Goal: Information Seeking & Learning: Learn about a topic

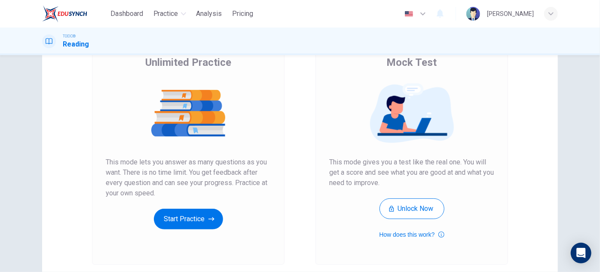
scroll to position [144, 0]
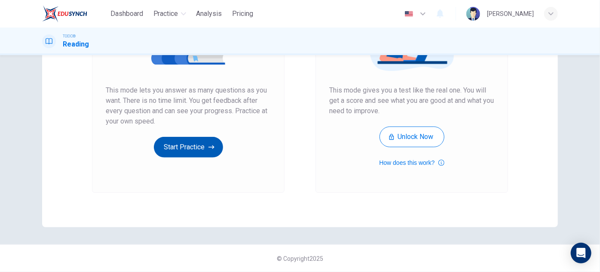
click at [197, 151] on button "Start Practice" at bounding box center [188, 147] width 69 height 21
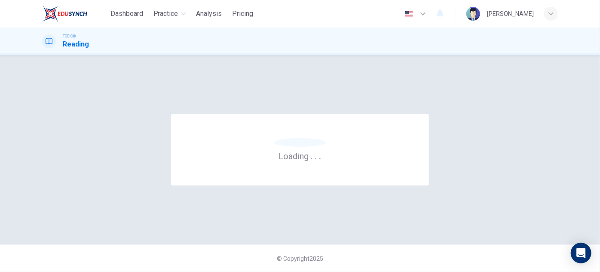
scroll to position [0, 0]
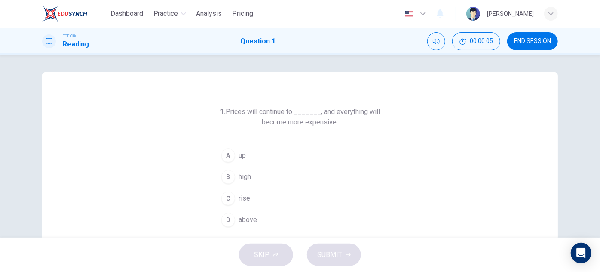
drag, startPoint x: 227, startPoint y: 111, endPoint x: 338, endPoint y: 129, distance: 112.3
click at [338, 129] on div "1. Prices will continue to _______, and everything will become more expensive. …" at bounding box center [300, 169] width 165 height 124
click at [439, 43] on icon "Mute" at bounding box center [436, 41] width 7 height 7
click at [439, 43] on icon "Unmute" at bounding box center [436, 41] width 7 height 7
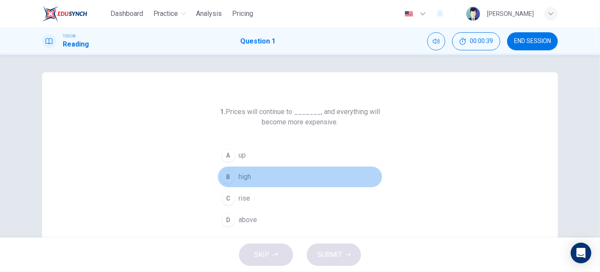
click at [239, 178] on span "high" at bounding box center [245, 177] width 12 height 10
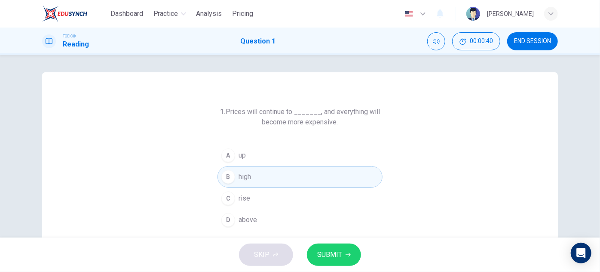
click at [319, 247] on button "SUBMIT" at bounding box center [334, 254] width 54 height 22
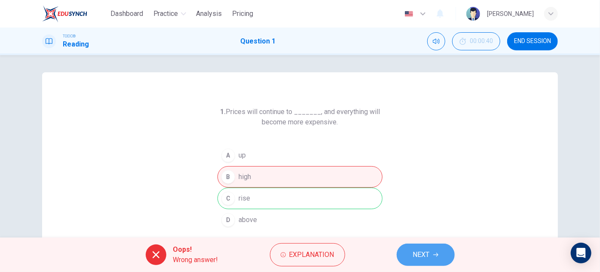
click at [432, 261] on button "NEXT" at bounding box center [426, 254] width 58 height 22
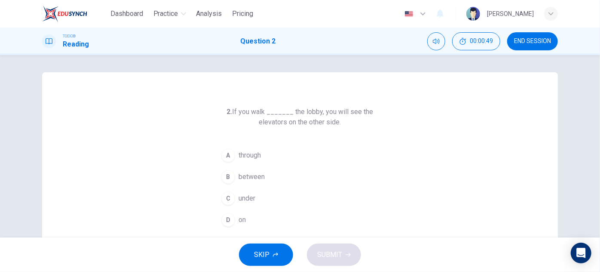
click at [239, 218] on span "on" at bounding box center [242, 220] width 7 height 10
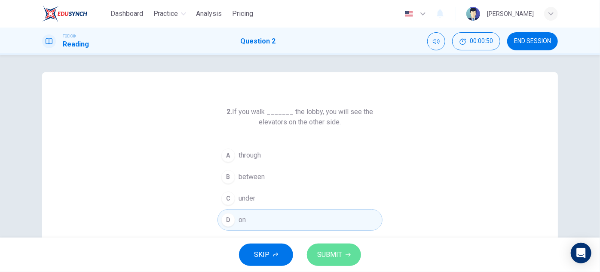
click at [327, 259] on span "SUBMIT" at bounding box center [329, 255] width 25 height 12
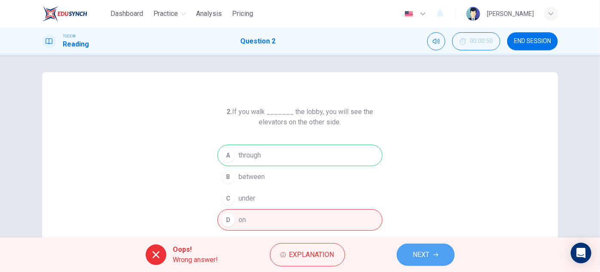
click at [433, 261] on button "NEXT" at bounding box center [426, 254] width 58 height 22
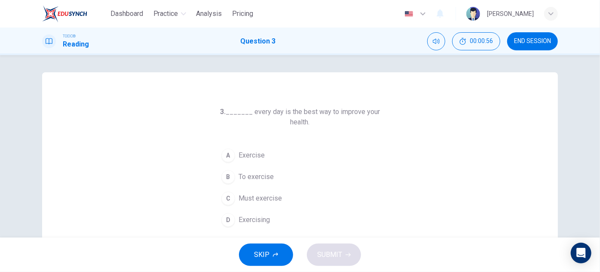
click at [268, 221] on button "D Exercising" at bounding box center [300, 219] width 165 height 21
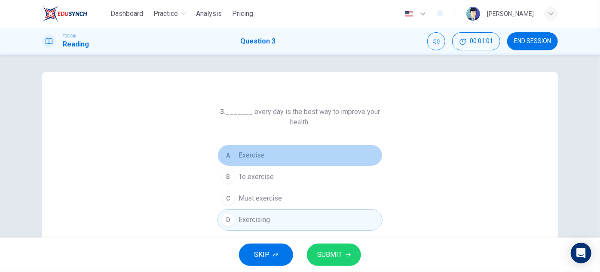
click at [249, 160] on span "Exercise" at bounding box center [252, 155] width 26 height 10
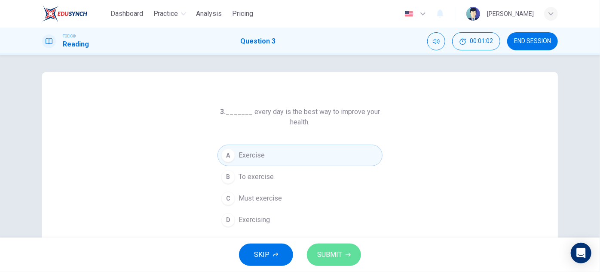
click at [338, 249] on span "SUBMIT" at bounding box center [329, 255] width 25 height 12
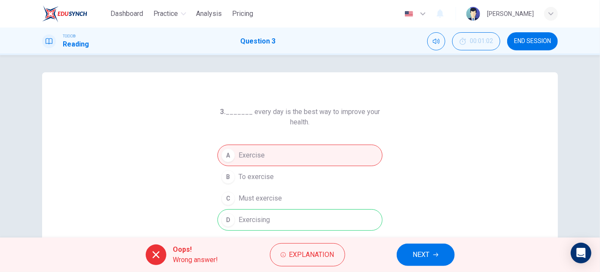
click at [414, 252] on span "NEXT" at bounding box center [421, 255] width 17 height 12
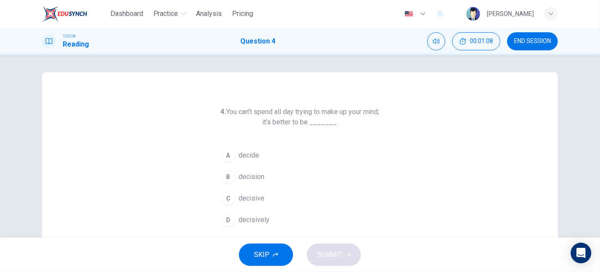
click at [253, 181] on span "decision" at bounding box center [252, 177] width 26 height 10
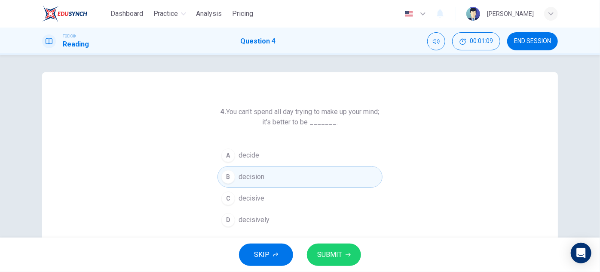
click at [344, 258] on button "SUBMIT" at bounding box center [334, 254] width 54 height 22
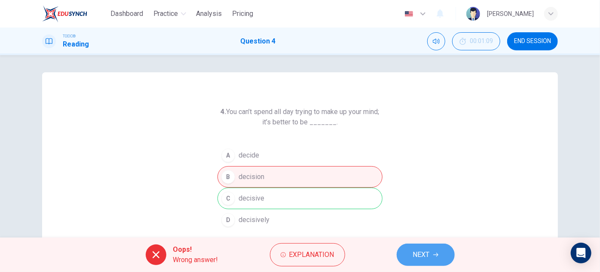
click at [423, 249] on span "NEXT" at bounding box center [421, 255] width 17 height 12
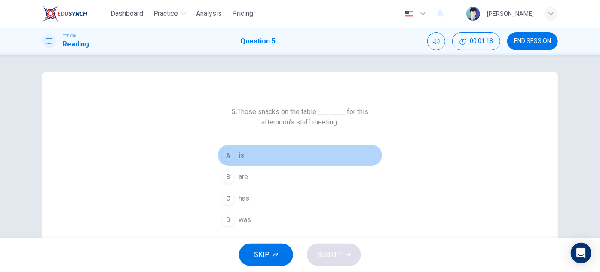
click at [239, 157] on span "is" at bounding box center [242, 155] width 6 height 10
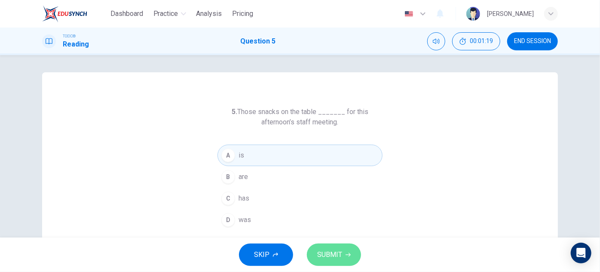
click at [338, 258] on span "SUBMIT" at bounding box center [329, 255] width 25 height 12
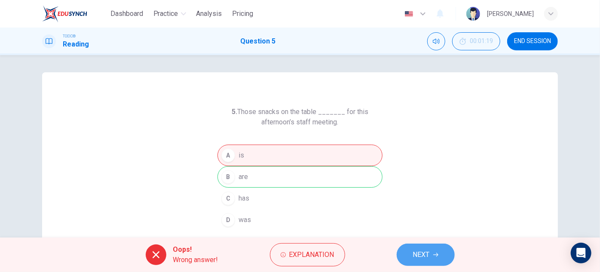
click at [425, 258] on span "NEXT" at bounding box center [421, 255] width 17 height 12
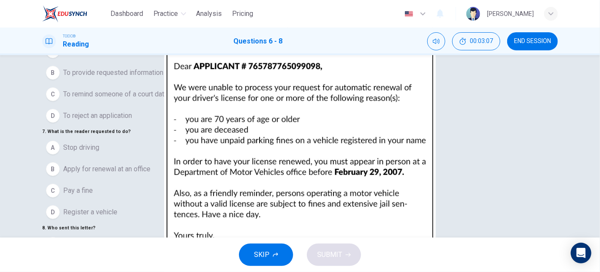
scroll to position [39, 0]
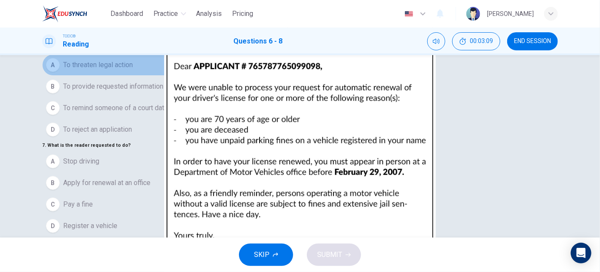
click at [105, 70] on span "To threaten legal action" at bounding box center [98, 65] width 70 height 10
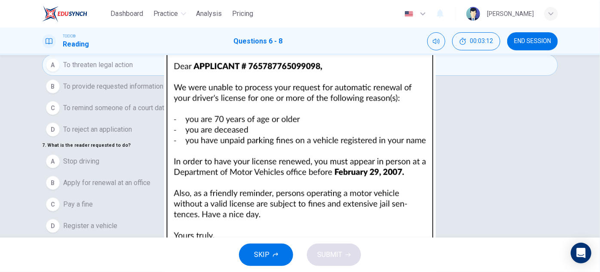
click at [112, 92] on span "To provide requested information" at bounding box center [113, 86] width 100 height 10
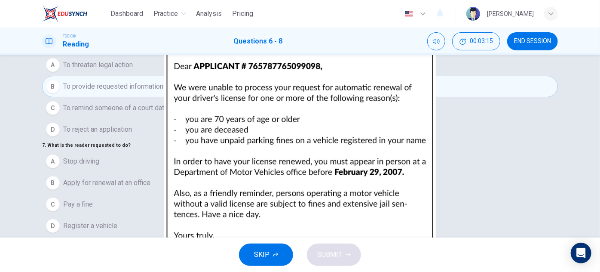
scroll to position [78, 0]
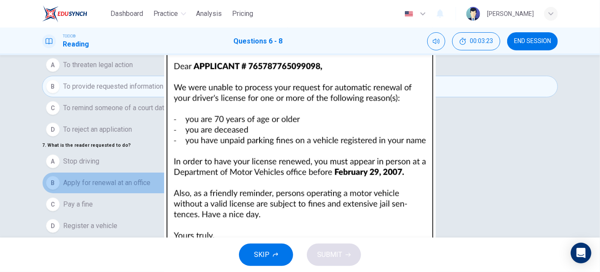
click at [110, 172] on button "B Apply for renewal at an office" at bounding box center [300, 182] width 516 height 21
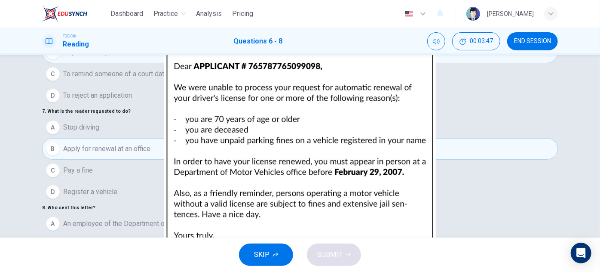
scroll to position [151, 0]
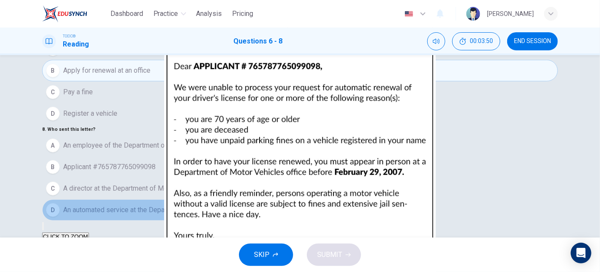
click at [201, 205] on span "An automated service at the Department of Motor Vehicles" at bounding box center [151, 210] width 177 height 10
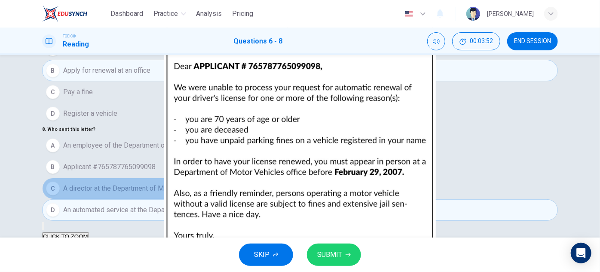
click at [189, 183] on span "A director at the Department of Motor Vehicles" at bounding box center [133, 188] width 141 height 10
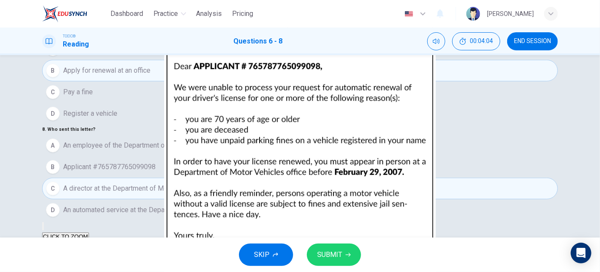
click at [206, 140] on span "An employee of the Department of Motor Vehicles" at bounding box center [139, 145] width 152 height 10
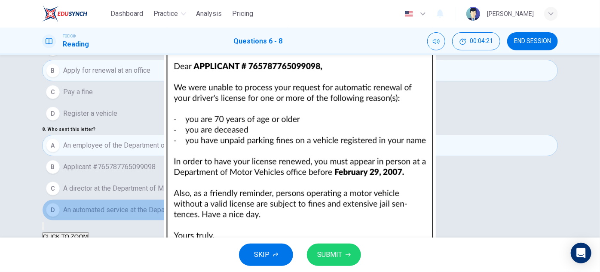
click at [178, 205] on span "An automated service at the Department of Motor Vehicles" at bounding box center [151, 210] width 177 height 10
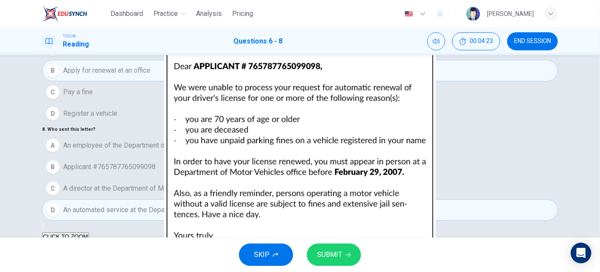
click at [347, 254] on icon "button" at bounding box center [348, 255] width 5 height 4
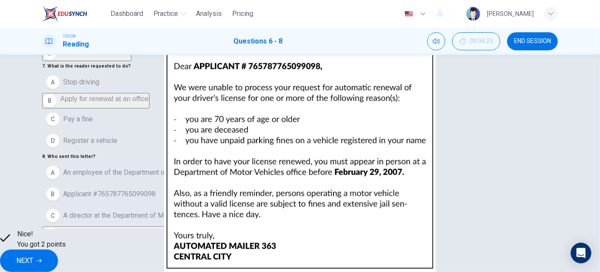
scroll to position [73, 0]
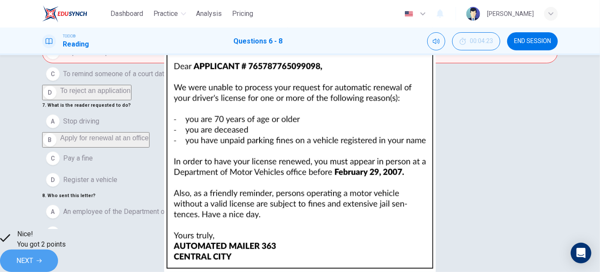
click at [58, 252] on button "NEXT" at bounding box center [29, 260] width 58 height 22
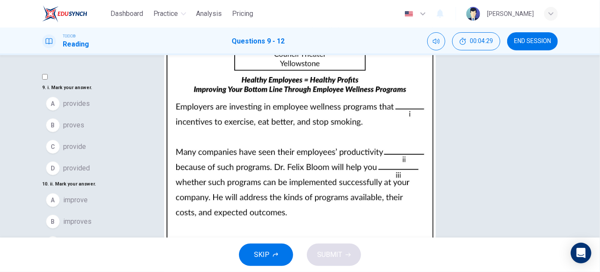
scroll to position [0, 0]
click at [89, 109] on span "provides" at bounding box center [76, 103] width 27 height 10
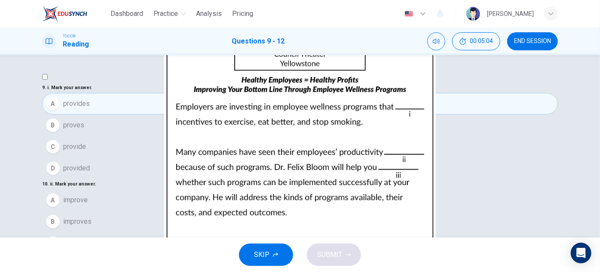
scroll to position [78, 0]
click at [92, 216] on span "improves" at bounding box center [77, 221] width 28 height 10
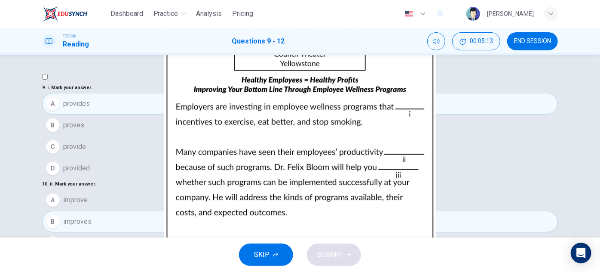
scroll to position [210, 0]
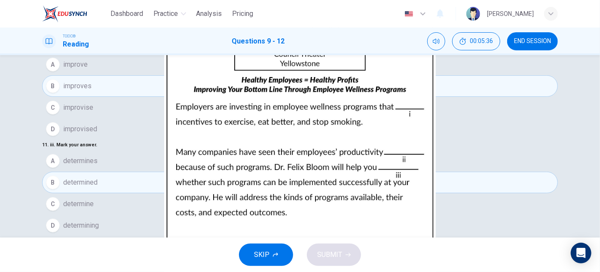
scroll to position [151, 0]
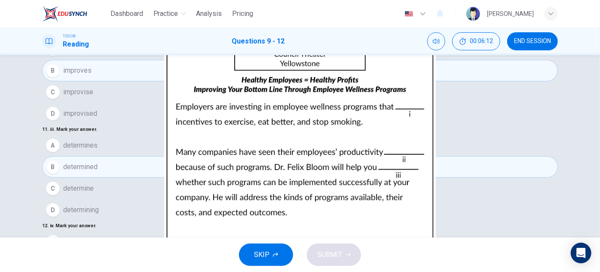
click at [85, 236] on span "plentiful" at bounding box center [75, 241] width 25 height 10
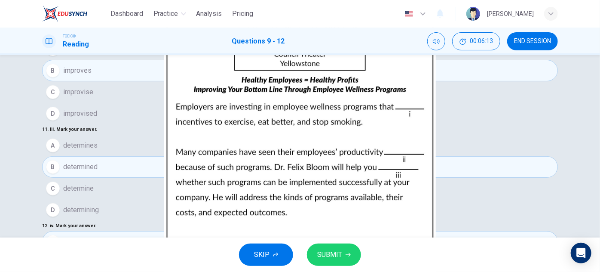
click at [332, 252] on span "SUBMIT" at bounding box center [329, 255] width 25 height 12
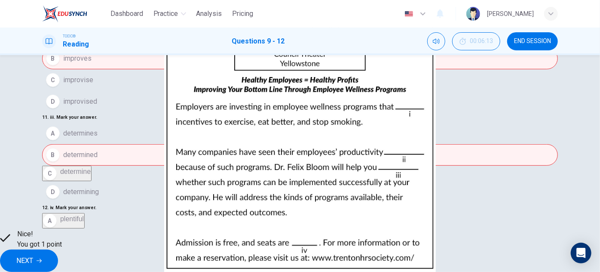
scroll to position [14, 0]
click at [58, 256] on button "NEXT" at bounding box center [29, 260] width 58 height 22
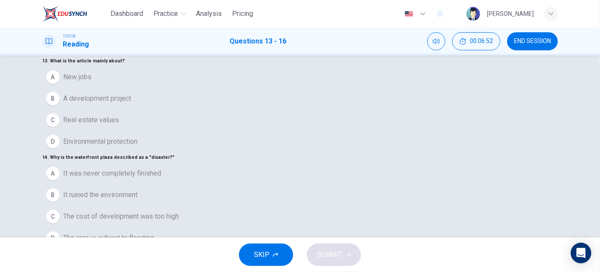
scroll to position [39, 0]
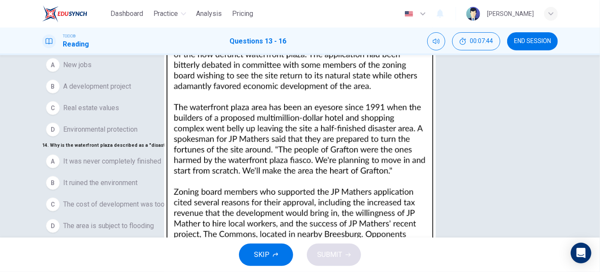
click at [104, 92] on span "A development project" at bounding box center [97, 86] width 68 height 10
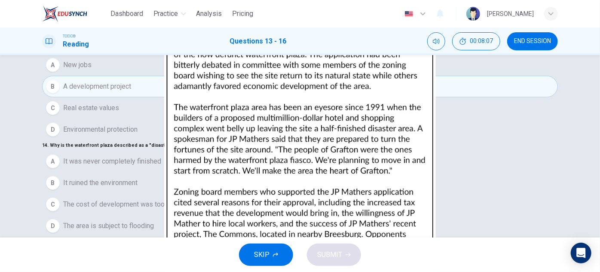
scroll to position [78, 0]
click at [154, 172] on button "B It ruined the environment" at bounding box center [300, 182] width 516 height 21
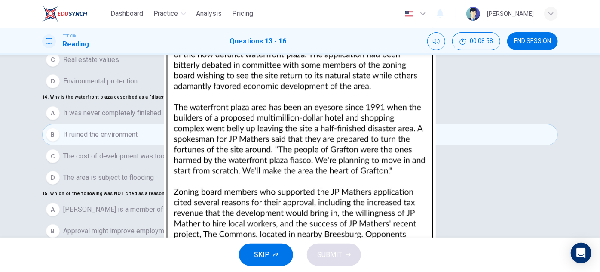
scroll to position [39, 0]
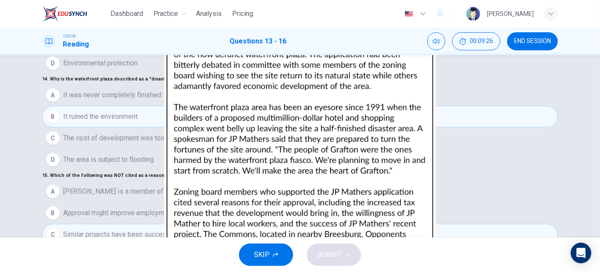
scroll to position [117, 0]
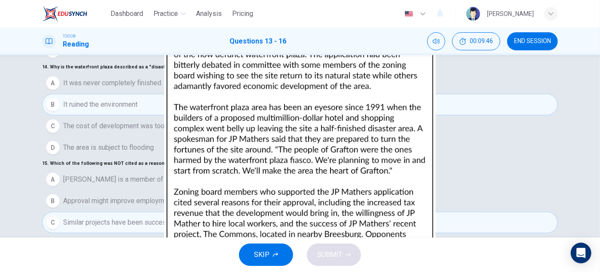
click at [104, 265] on button "A A country" at bounding box center [300, 275] width 516 height 21
click at [341, 252] on span "SUBMIT" at bounding box center [329, 255] width 25 height 12
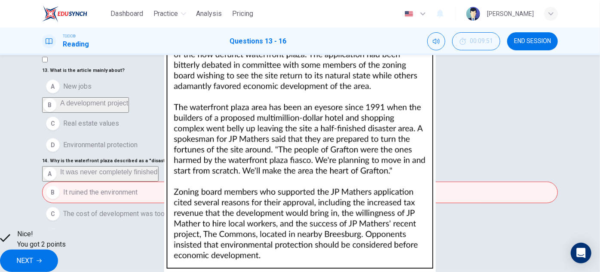
scroll to position [0, 0]
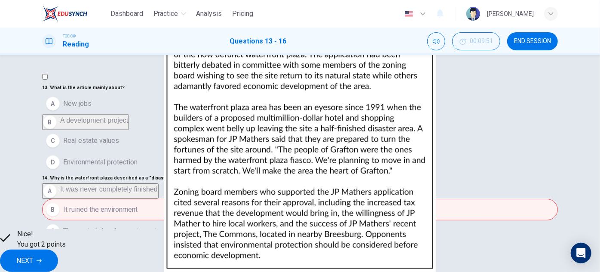
click at [58, 249] on button "NEXT" at bounding box center [29, 260] width 58 height 22
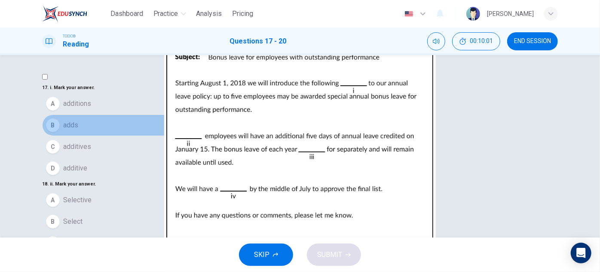
click at [78, 130] on span "adds" at bounding box center [70, 125] width 15 height 10
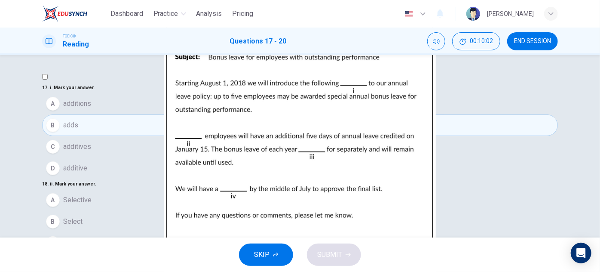
scroll to position [78, 0]
click at [83, 216] on span "Select" at bounding box center [72, 221] width 19 height 10
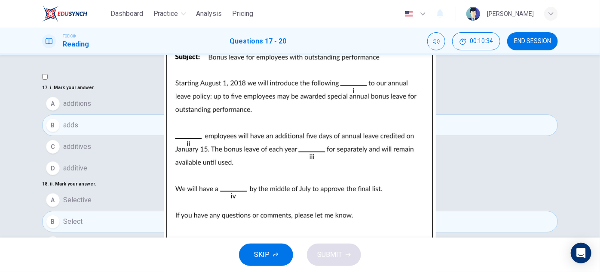
scroll to position [195, 0]
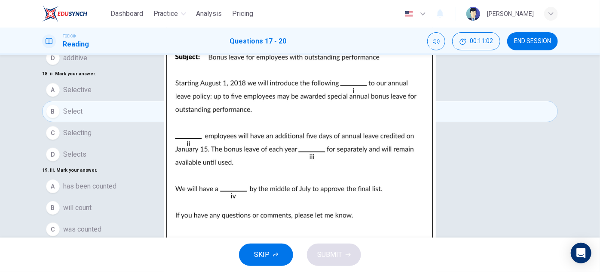
scroll to position [117, 0]
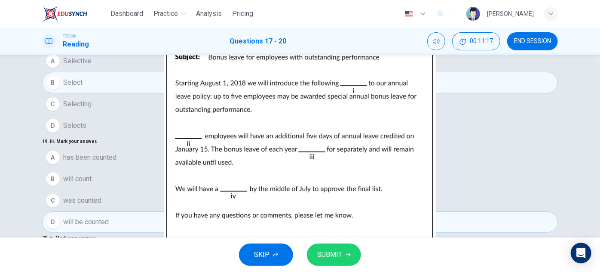
scroll to position [151, 0]
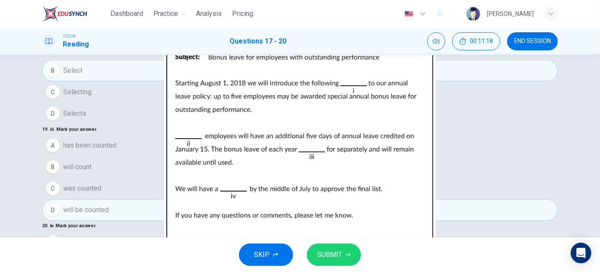
click at [320, 252] on span "SUBMIT" at bounding box center [329, 255] width 25 height 12
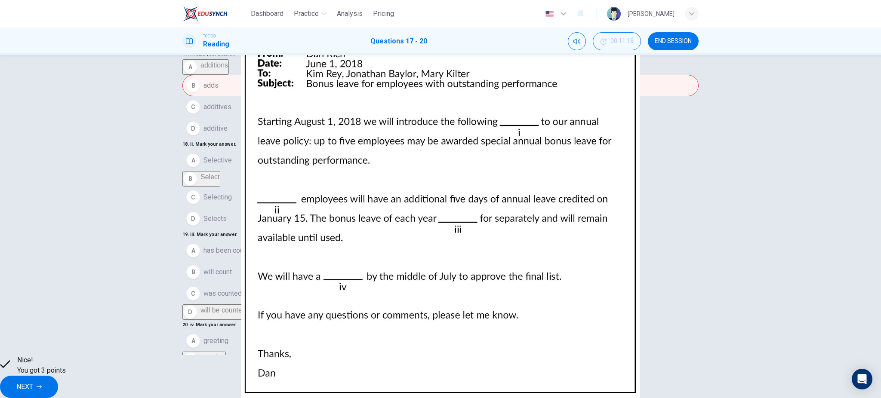
scroll to position [15, 0]
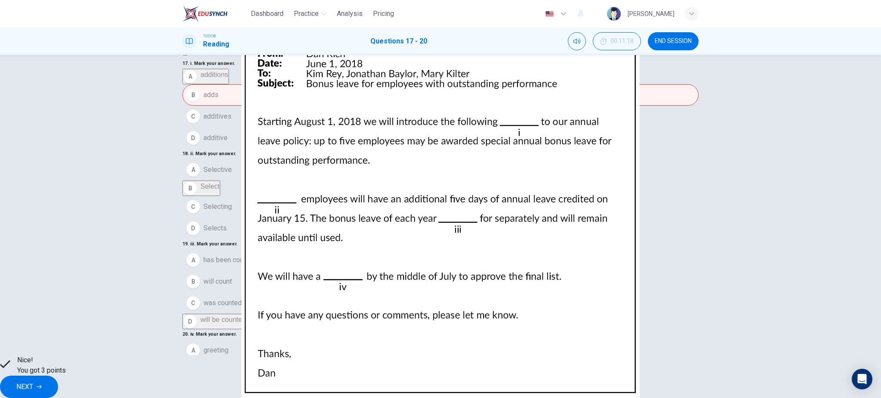
drag, startPoint x: 592, startPoint y: 9, endPoint x: 575, endPoint y: 304, distance: 295.4
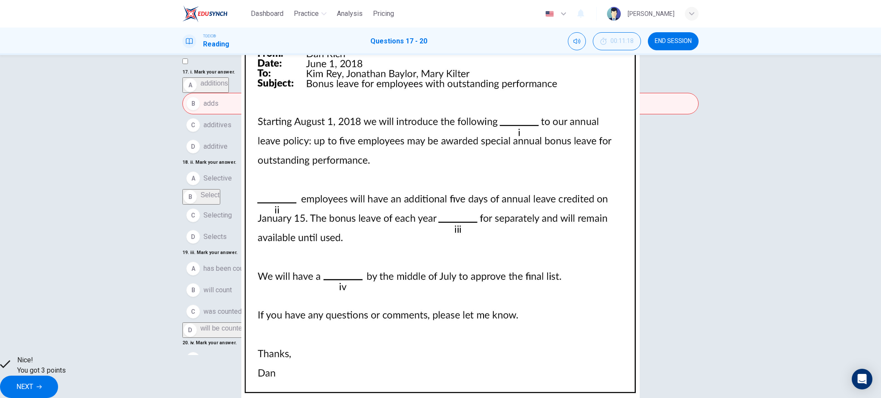
scroll to position [114, 0]
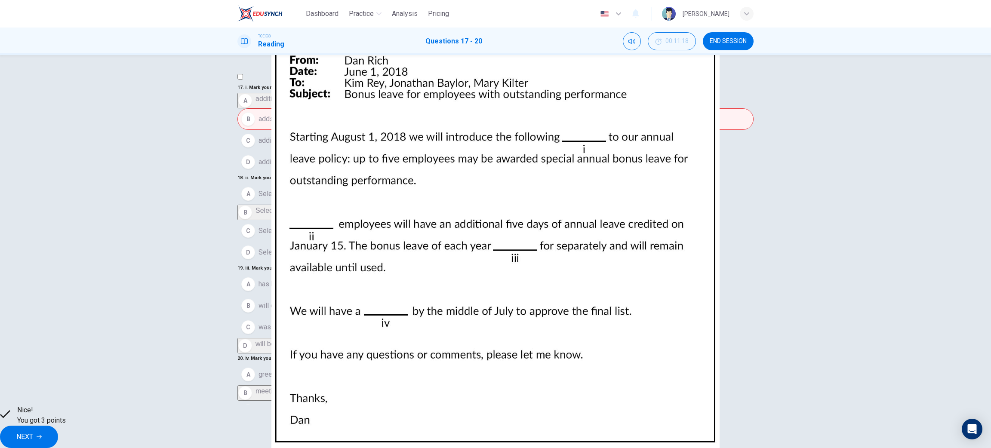
drag, startPoint x: 880, startPoint y: 3, endPoint x: 555, endPoint y: 333, distance: 462.7
click at [555, 271] on div "CLICK TO ZOOM" at bounding box center [495, 454] width 516 height 21
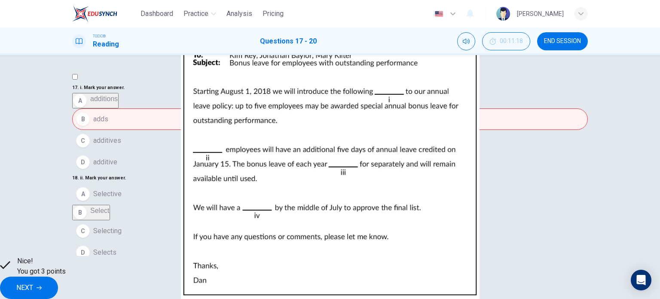
drag, startPoint x: 901, startPoint y: 0, endPoint x: 432, endPoint y: 290, distance: 551.6
click at [58, 271] on button "NEXT" at bounding box center [29, 287] width 58 height 22
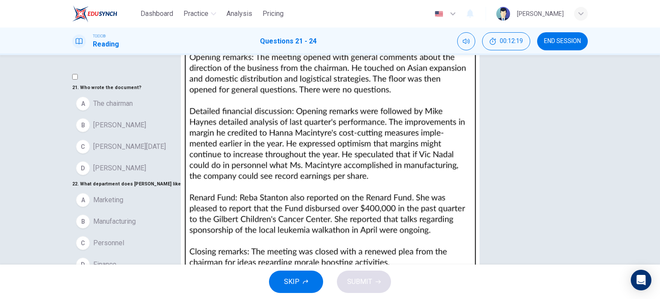
click at [115, 152] on span "[PERSON_NAME][DATE]" at bounding box center [129, 146] width 73 height 10
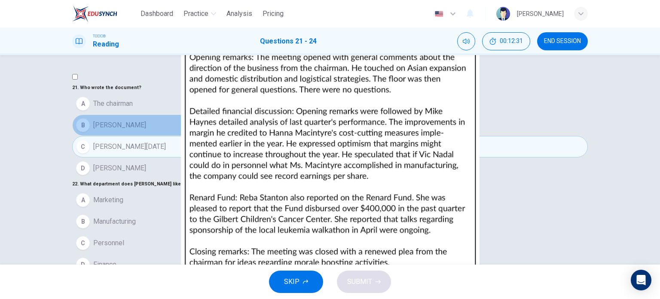
click at [138, 136] on button "B [PERSON_NAME]" at bounding box center [330, 124] width 516 height 21
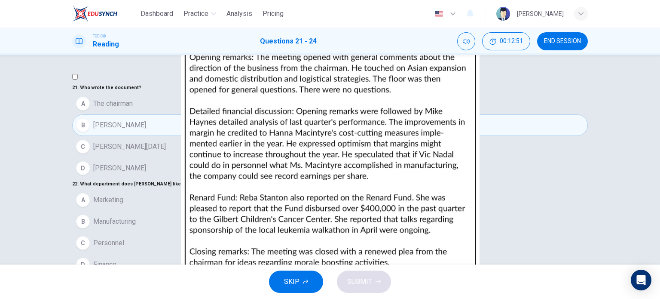
click at [136, 136] on button "B [PERSON_NAME]" at bounding box center [330, 124] width 516 height 21
click at [117, 259] on span "Finance" at bounding box center [104, 264] width 23 height 10
click at [180, 271] on span "It is a charitable organization" at bounding box center [136, 296] width 86 height 10
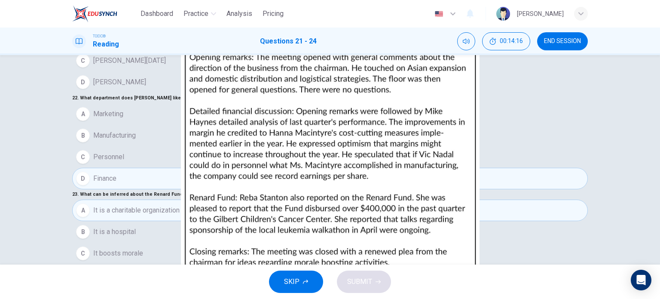
scroll to position [124, 0]
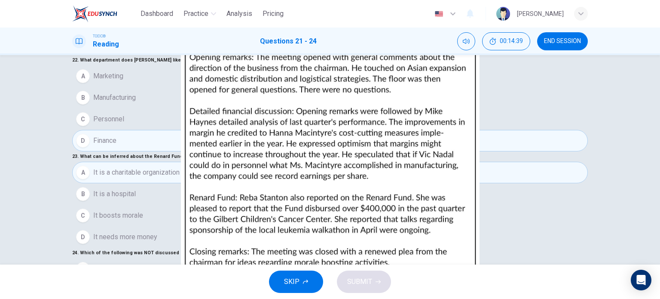
click at [368, 271] on span "SUBMIT" at bounding box center [359, 282] width 25 height 12
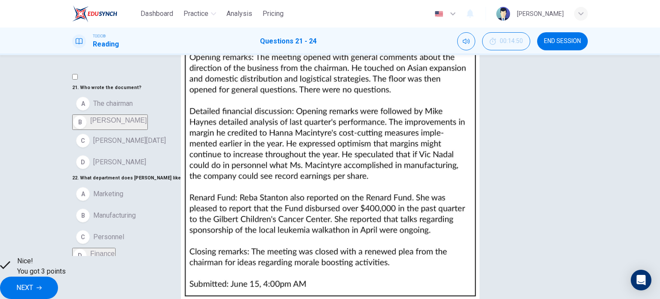
scroll to position [42, 0]
drag, startPoint x: 983, startPoint y: 0, endPoint x: 413, endPoint y: 283, distance: 636.8
click at [33, 271] on span "NEXT" at bounding box center [24, 288] width 17 height 12
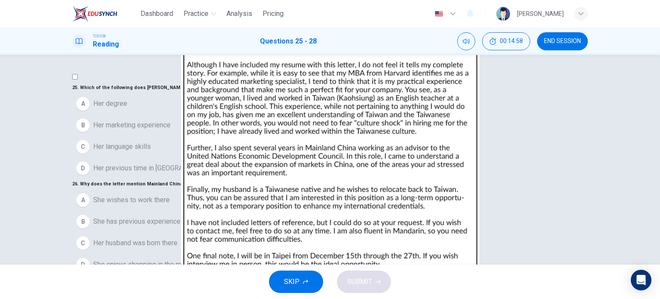
drag, startPoint x: 110, startPoint y: 105, endPoint x: 142, endPoint y: 105, distance: 32.2
click at [142, 93] on h6 "25 . Which of the following does [PERSON_NAME] feel is her greatest strength?" at bounding box center [330, 88] width 516 height 10
drag, startPoint x: 621, startPoint y: 5, endPoint x: 436, endPoint y: 177, distance: 252.8
click at [436, 177] on img at bounding box center [330, 149] width 660 height 299
click at [600, 271] on div at bounding box center [330, 299] width 660 height 0
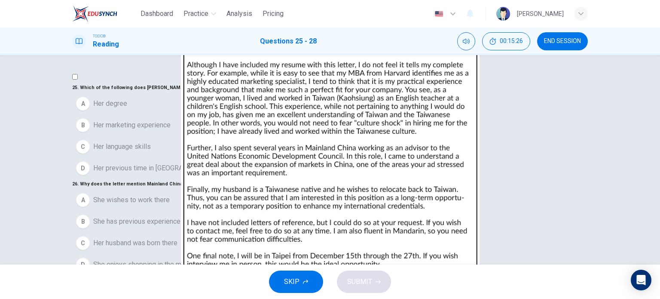
click at [406, 146] on img at bounding box center [330, 149] width 660 height 299
click at [413, 82] on img at bounding box center [330, 149] width 660 height 299
click at [600, 271] on div at bounding box center [330, 299] width 660 height 0
click at [126, 109] on span "Her degree" at bounding box center [110, 103] width 34 height 10
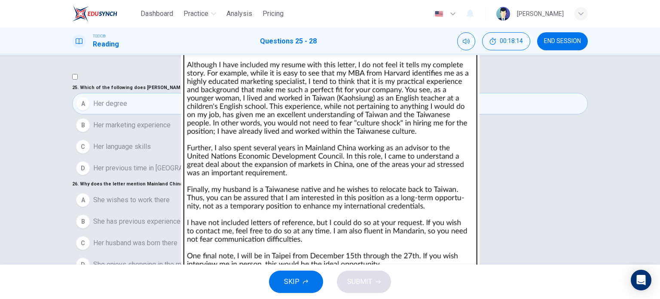
scroll to position [129, 0]
click at [211, 211] on button "B She has previous experience there" at bounding box center [330, 221] width 516 height 21
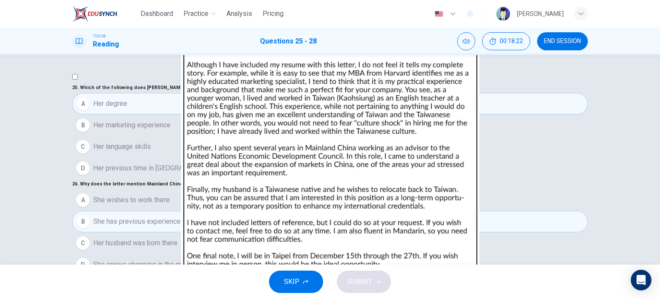
scroll to position [215, 0]
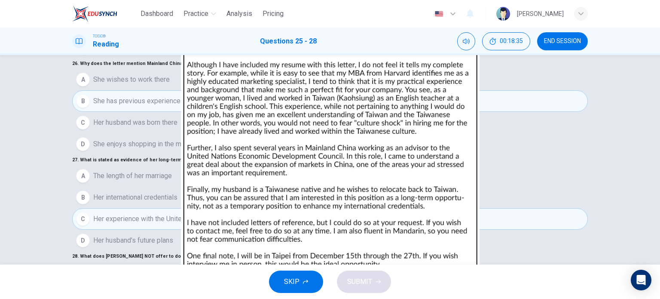
scroll to position [124, 0]
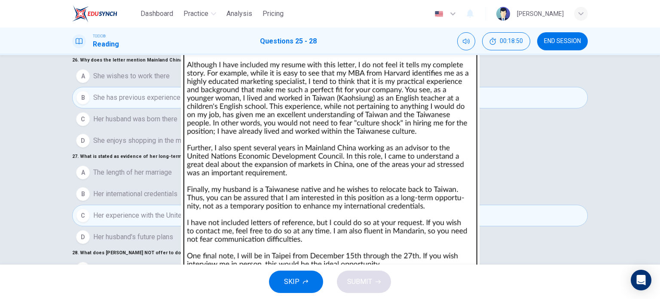
click at [146, 271] on span "Be interviewed in [GEOGRAPHIC_DATA]" at bounding box center [152, 290] width 119 height 10
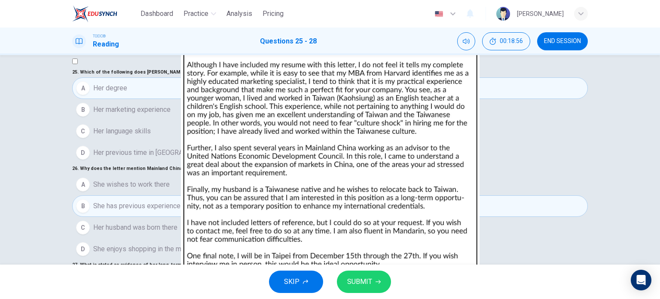
scroll to position [0, 0]
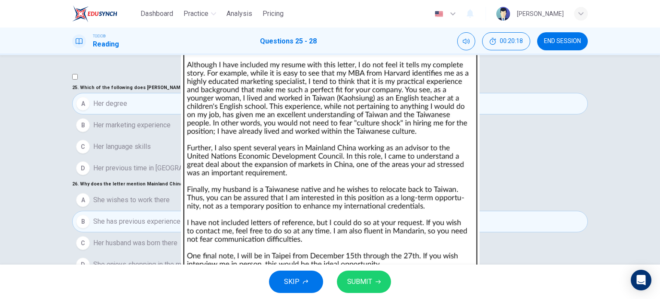
click at [166, 130] on span "Her marketing experience" at bounding box center [131, 125] width 77 height 10
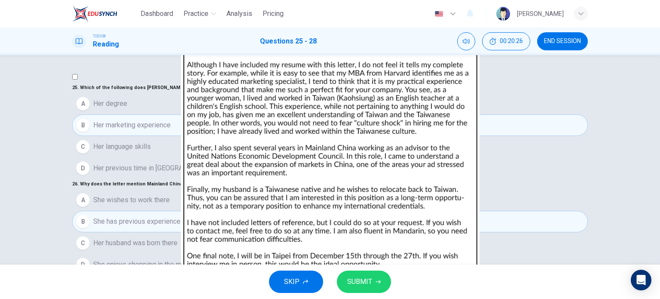
click at [371, 271] on span "SUBMIT" at bounding box center [359, 282] width 25 height 12
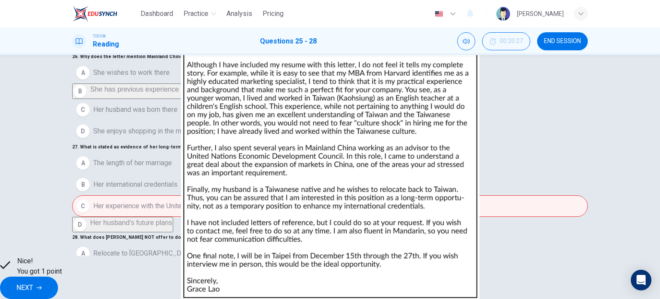
scroll to position [124, 0]
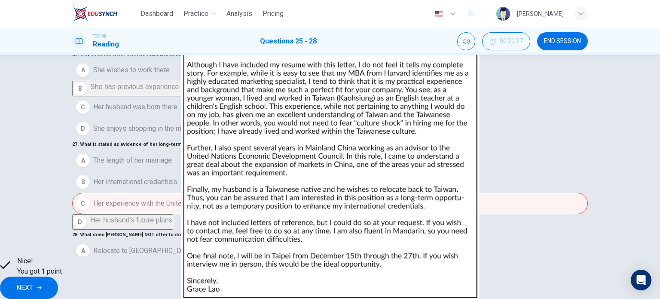
click at [33, 271] on span "NEXT" at bounding box center [24, 288] width 17 height 12
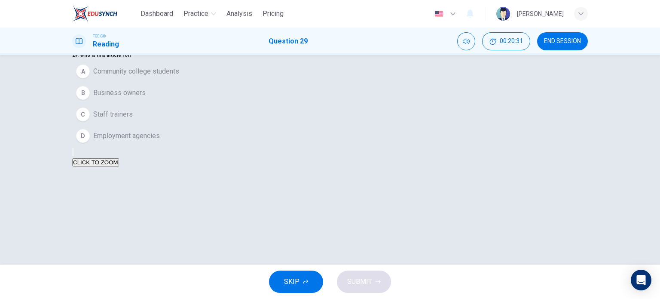
scroll to position [0, 0]
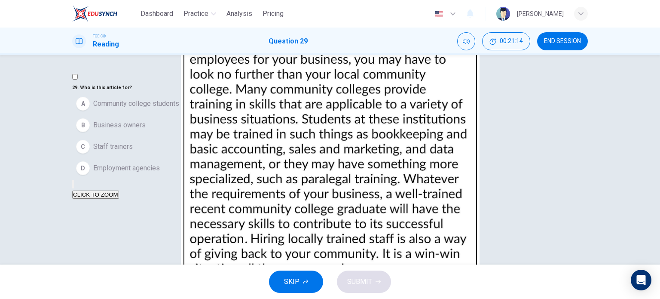
click at [170, 109] on span "Community college students" at bounding box center [136, 103] width 86 height 10
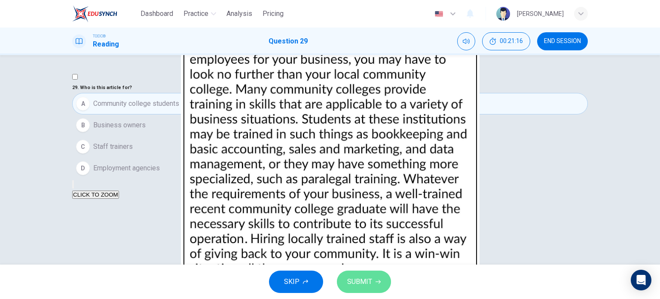
click at [369, 271] on span "SUBMIT" at bounding box center [359, 282] width 25 height 12
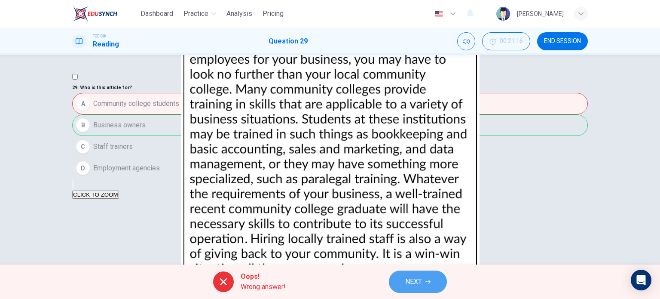
click at [408, 271] on span "NEXT" at bounding box center [413, 282] width 17 height 12
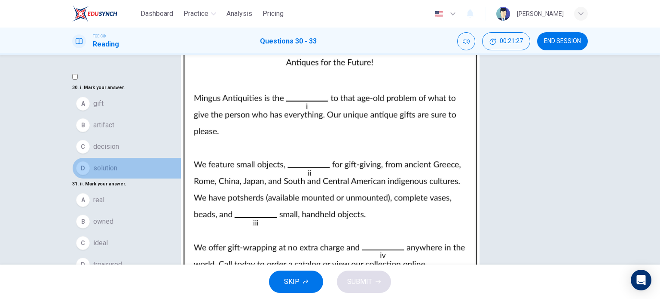
click at [114, 173] on span "solution" at bounding box center [105, 168] width 24 height 10
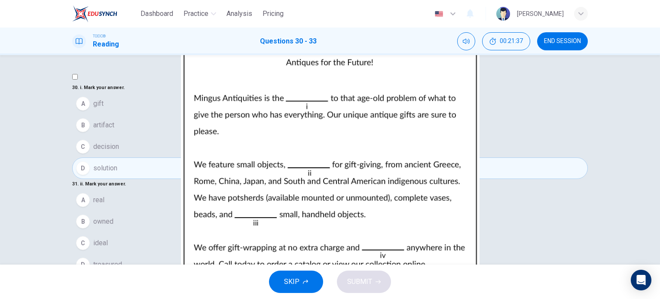
scroll to position [83, 0]
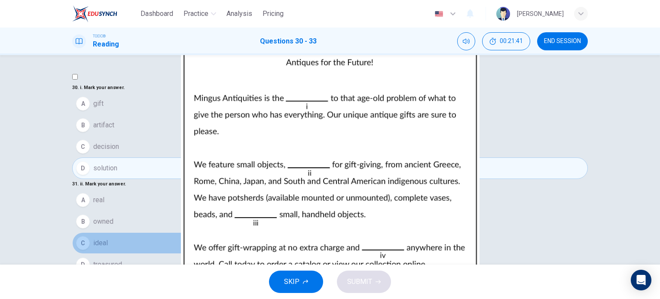
click at [108, 238] on span "ideal" at bounding box center [100, 243] width 15 height 10
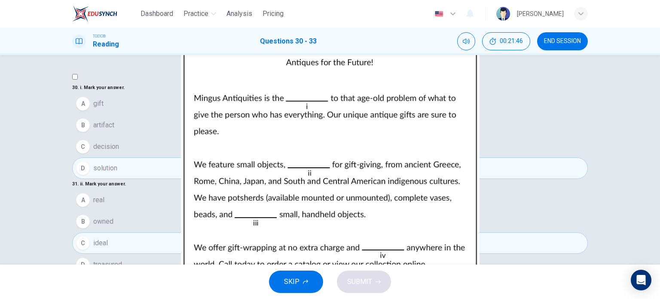
scroll to position [211, 0]
click at [109, 271] on span "other" at bounding box center [100, 296] width 15 height 10
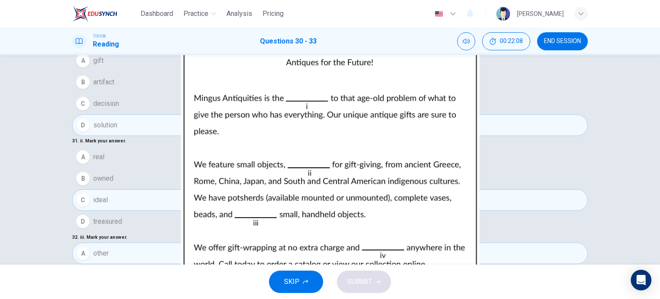
scroll to position [86, 0]
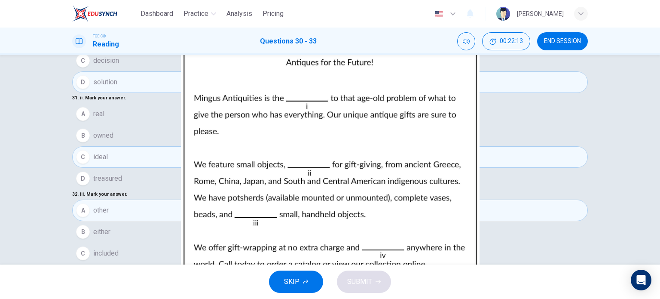
click at [382, 271] on button "SUBMIT" at bounding box center [364, 281] width 54 height 22
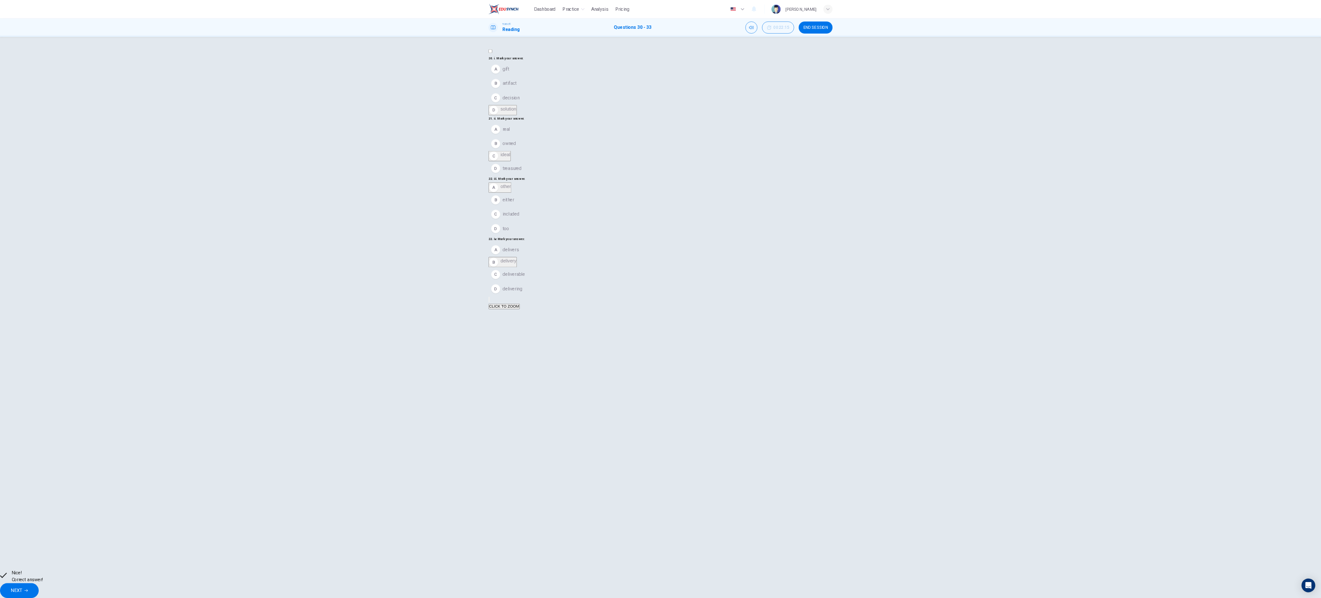
scroll to position [0, 0]
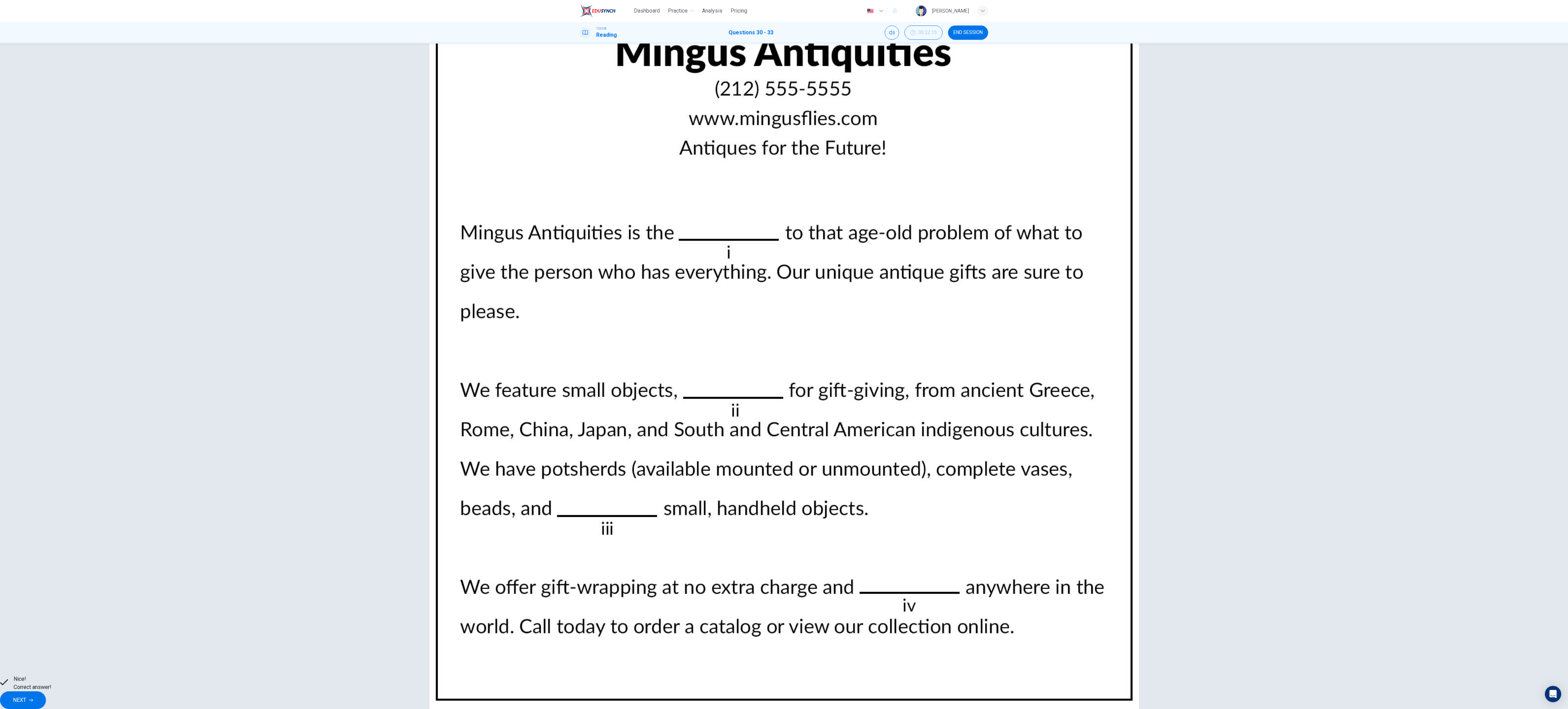
drag, startPoint x: 517, startPoint y: 1, endPoint x: 1029, endPoint y: 319, distance: 602.7
click at [475, 214] on div "30 . i. Mark your answer. A gift B artifact C decision D solution 31 . ii. Mark…" at bounding box center [784, 359] width 1568 height 631
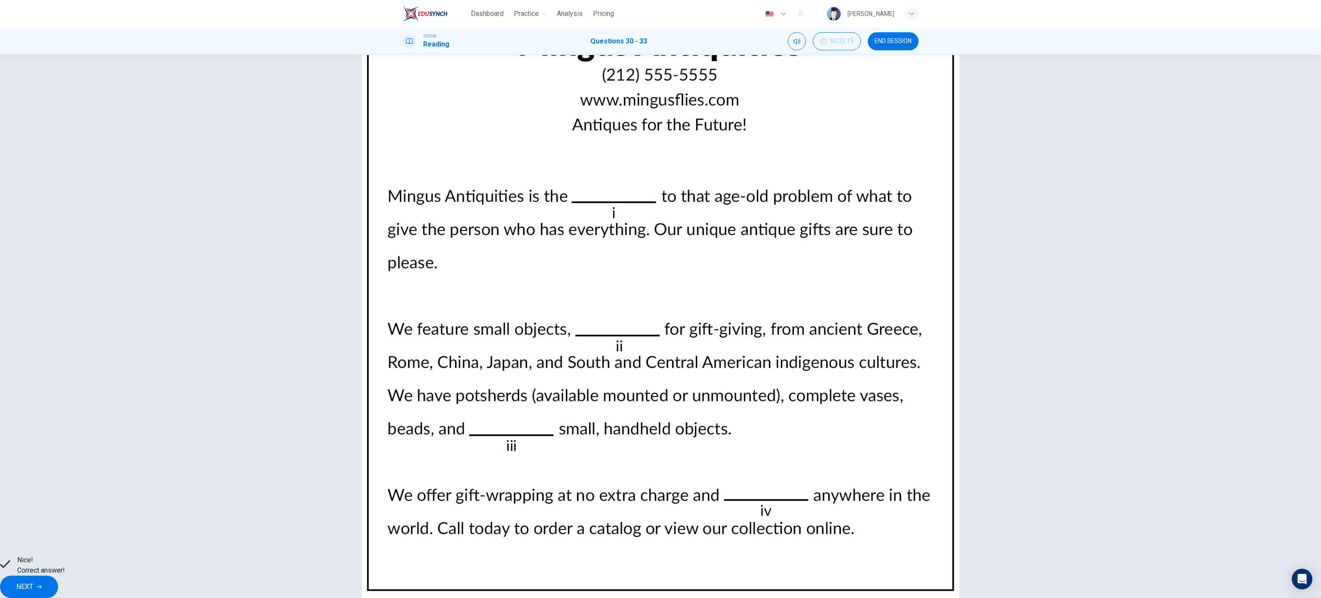
drag, startPoint x: 1977, startPoint y: 2, endPoint x: 924, endPoint y: 150, distance: 1063.0
click at [600, 150] on div "30 . i. Mark your answer. A gift B artifact C decision D solution 31 . ii. Mark…" at bounding box center [660, 304] width 543 height 465
click at [600, 122] on div "30 . i. Mark your answer. A gift B artifact C decision D solution 31 . ii. Mark…" at bounding box center [660, 305] width 1321 height 500
click at [600, 44] on span "END SESSION" at bounding box center [893, 41] width 37 height 7
